Goal: Transaction & Acquisition: Purchase product/service

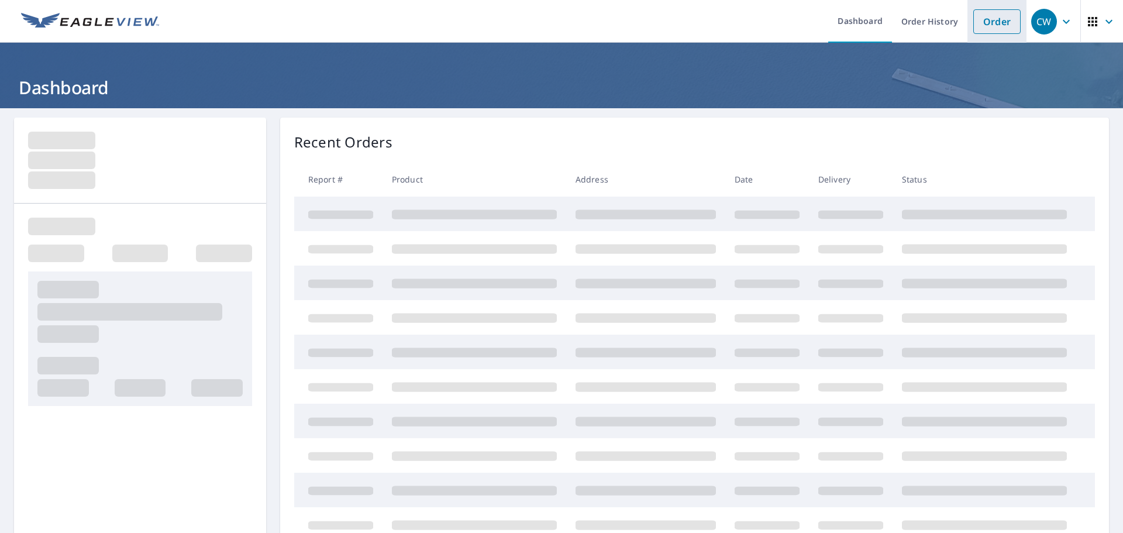
click at [1001, 20] on link "Order" at bounding box center [996, 21] width 47 height 25
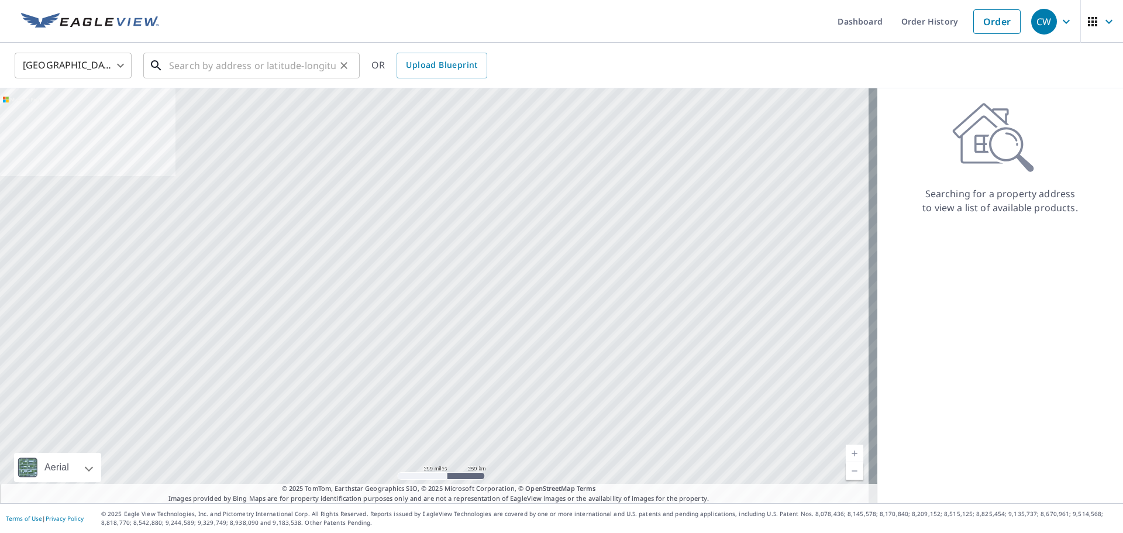
click at [203, 65] on input "text" at bounding box center [252, 65] width 167 height 33
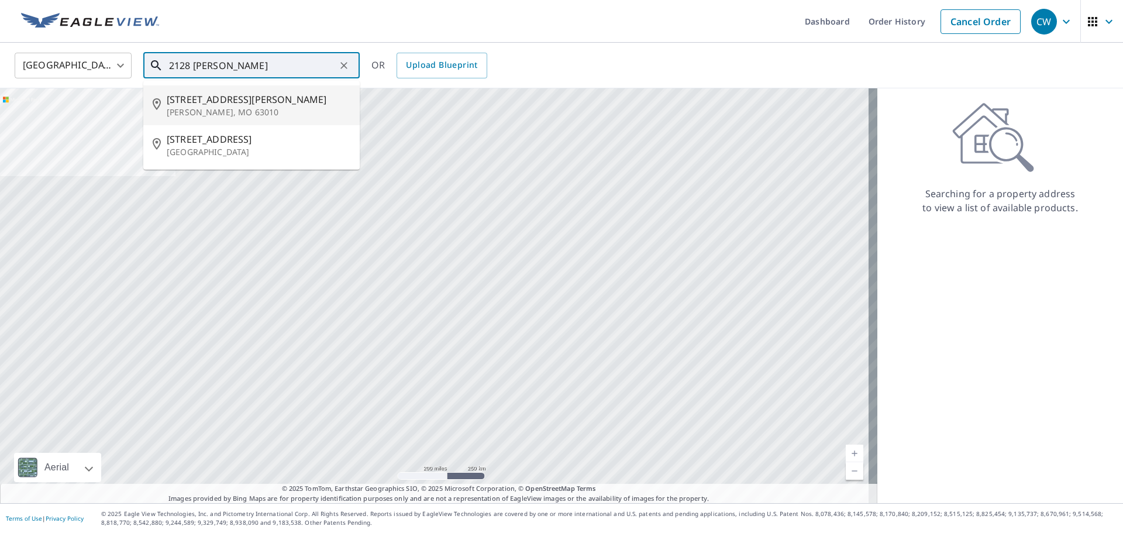
click at [206, 102] on span "[STREET_ADDRESS][PERSON_NAME]" at bounding box center [259, 99] width 184 height 14
type input "[STREET_ADDRESS][PERSON_NAME]"
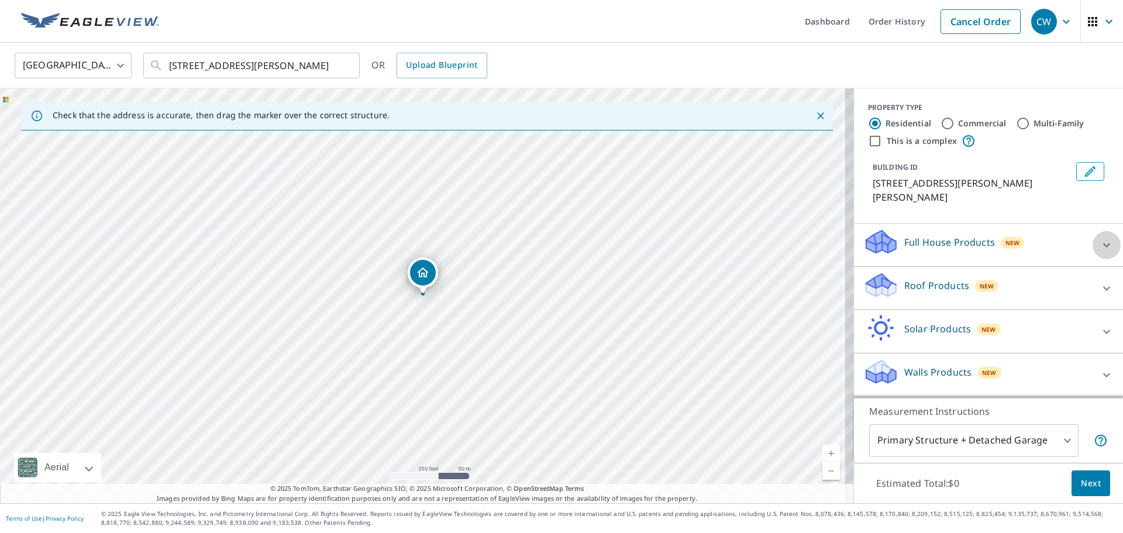
click at [1100, 238] on icon at bounding box center [1107, 245] width 14 height 14
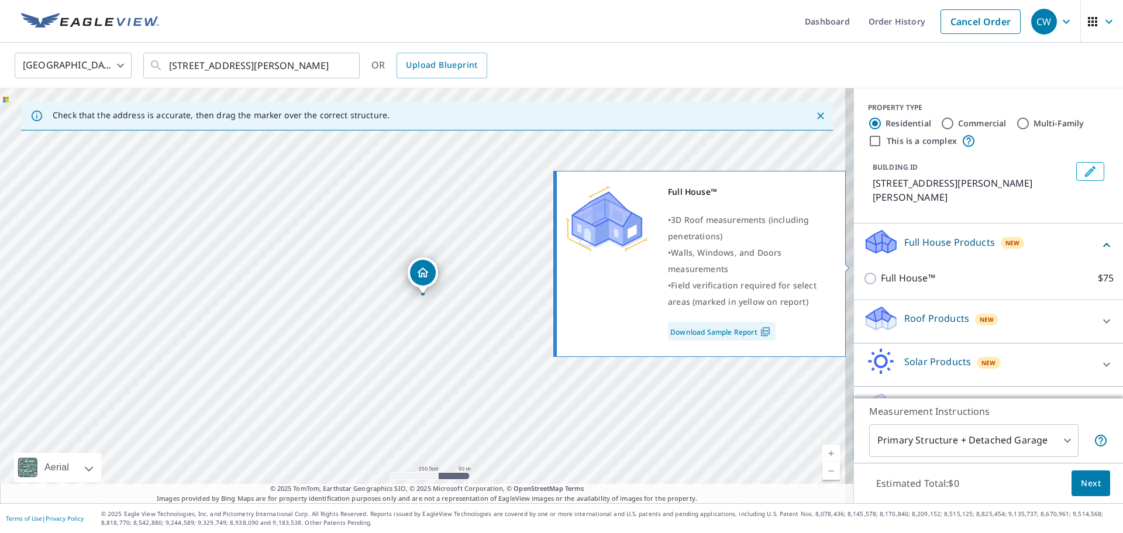
click at [863, 271] on input "Full House™ $75" at bounding box center [872, 278] width 18 height 14
checkbox input "true"
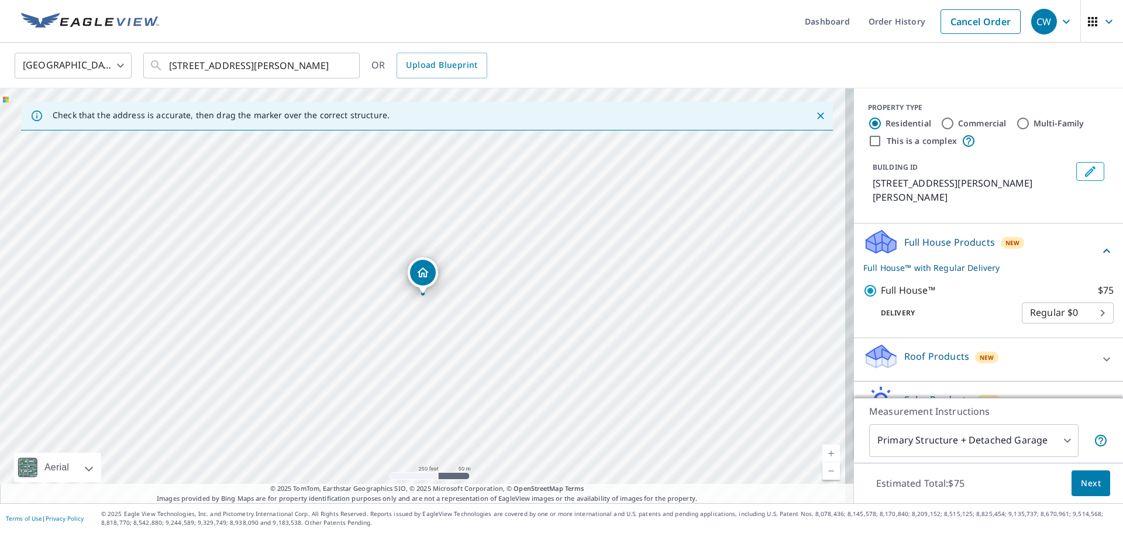
click at [1081, 483] on span "Next" at bounding box center [1091, 483] width 20 height 15
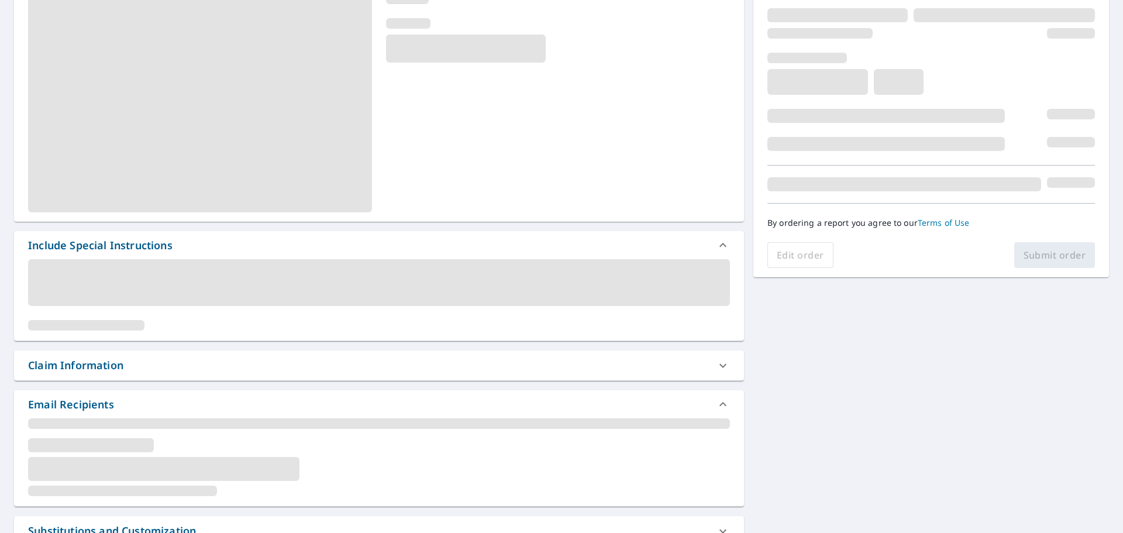
scroll to position [175, 0]
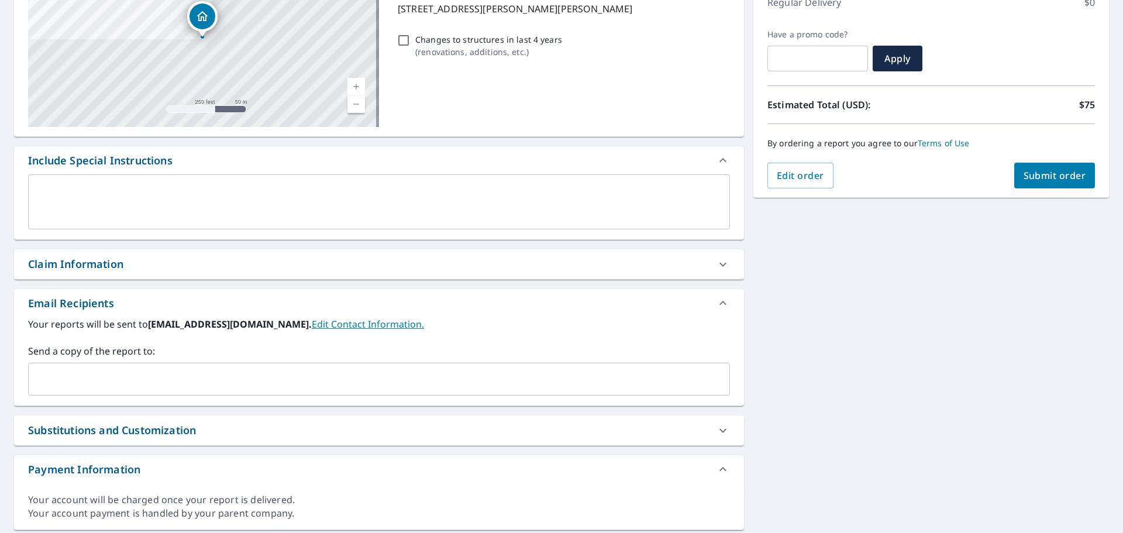
click at [105, 258] on div "Claim Information" at bounding box center [75, 264] width 95 height 16
checkbox input "true"
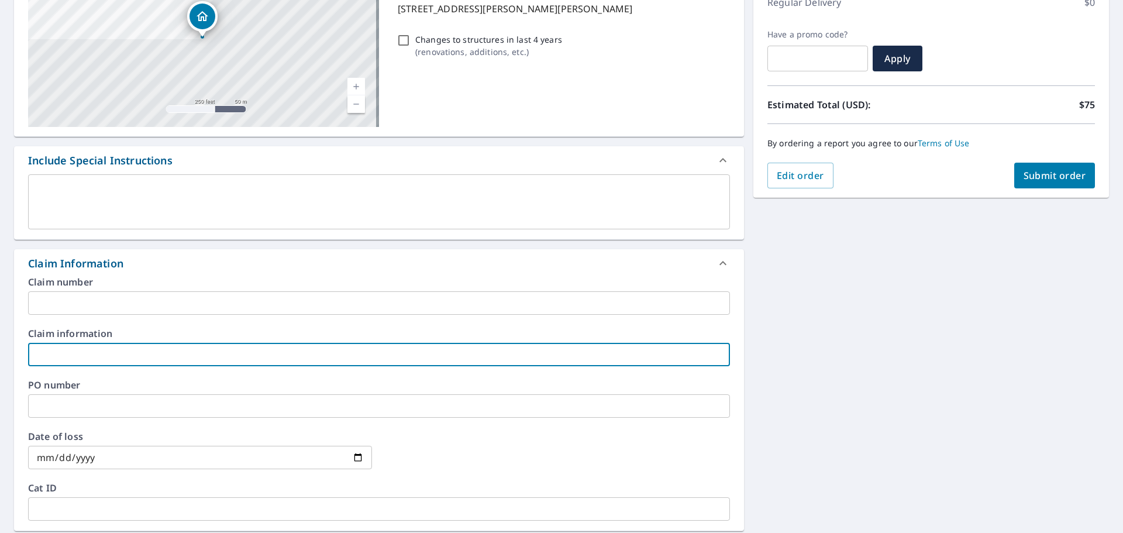
click at [75, 350] on input "text" at bounding box center [379, 354] width 702 height 23
type input "[PERSON_NAME]"
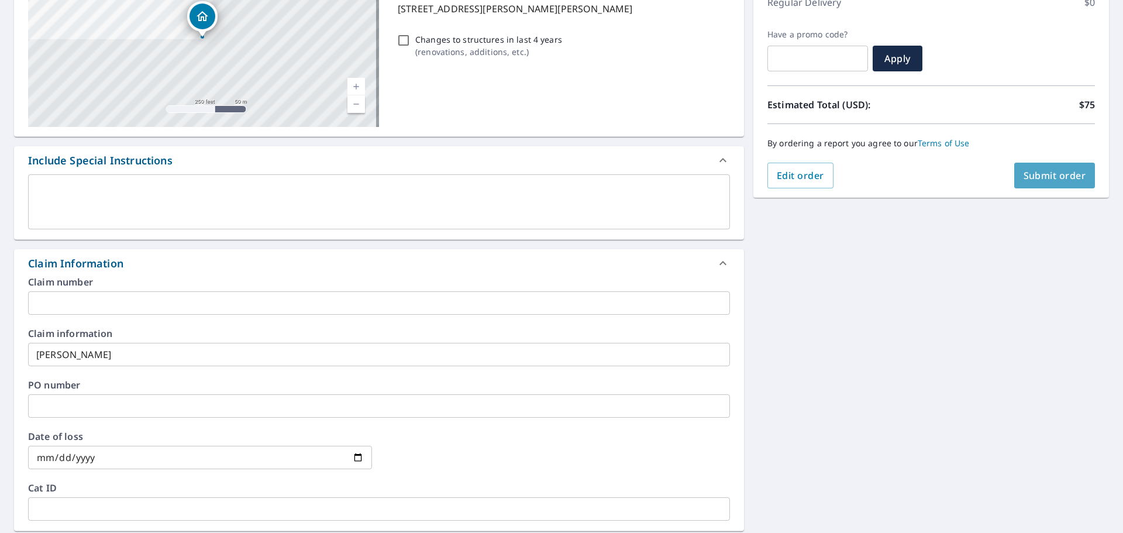
click at [1044, 174] on span "Submit order" at bounding box center [1055, 175] width 63 height 13
checkbox input "true"
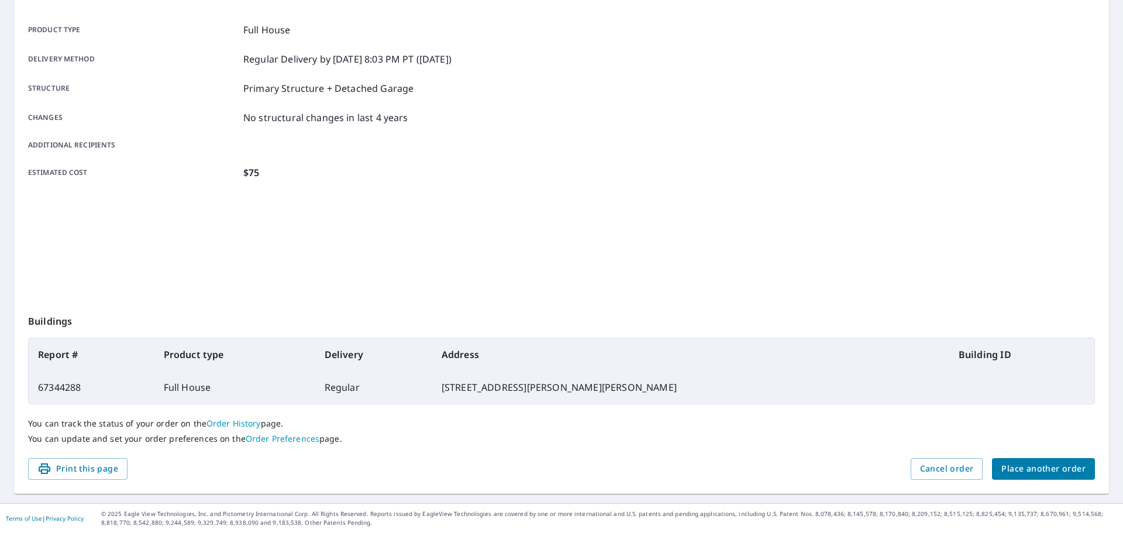
scroll to position [156, 0]
